Goal: Task Accomplishment & Management: Complete application form

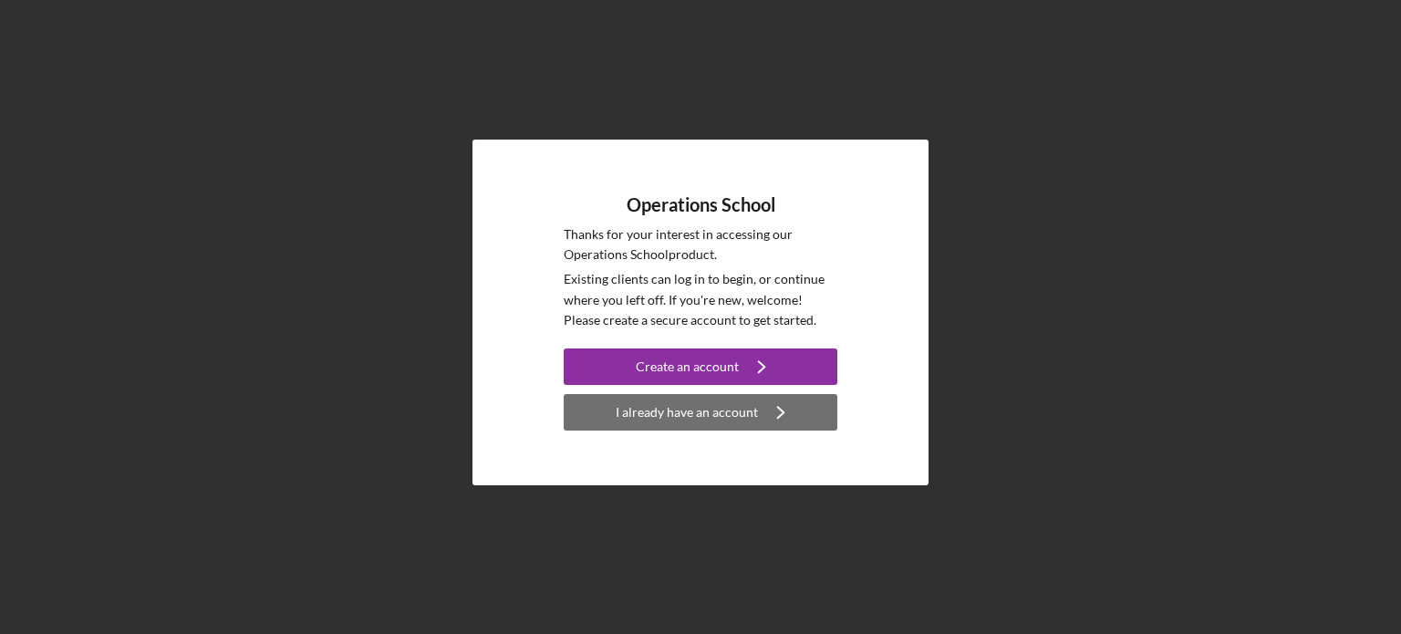
click at [735, 410] on div "I already have an account" at bounding box center [686, 412] width 142 height 36
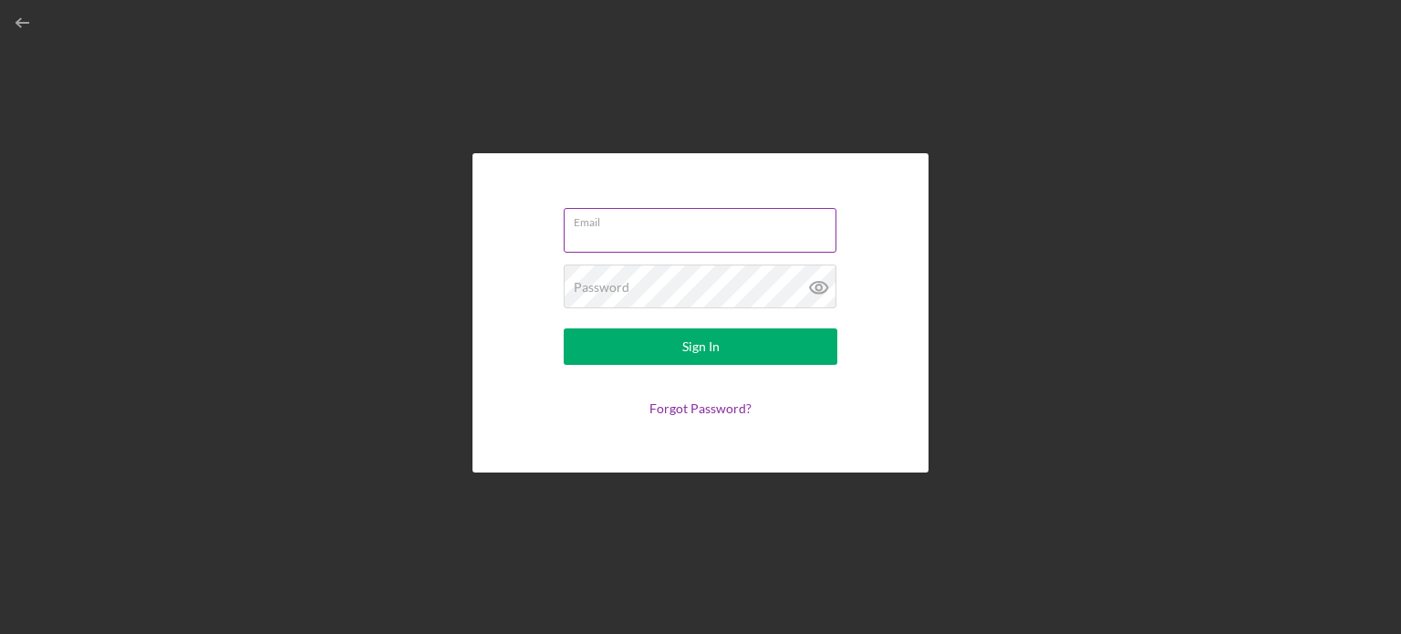
click at [672, 241] on input "Email" at bounding box center [700, 230] width 273 height 44
type input "[EMAIL_ADDRESS][DOMAIN_NAME]"
click at [564, 328] on button "Sign In" at bounding box center [701, 346] width 274 height 36
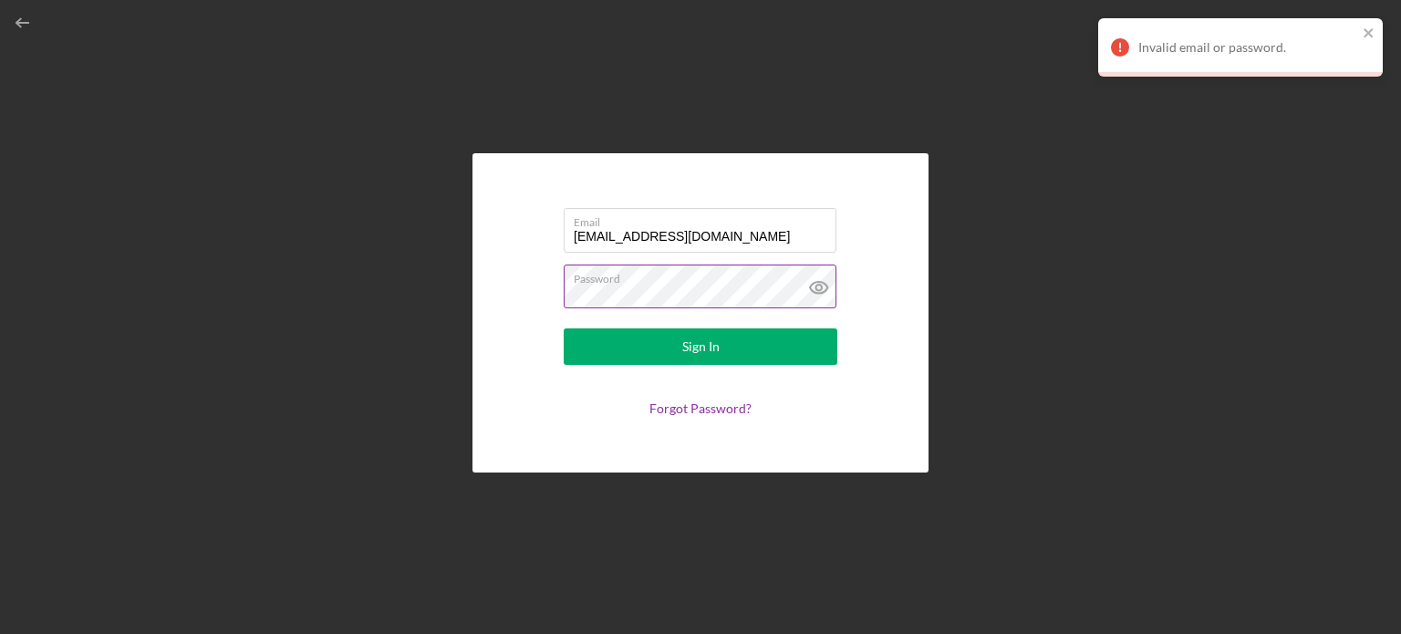
click at [825, 295] on icon at bounding box center [819, 287] width 46 height 46
